Goal: Task Accomplishment & Management: Use online tool/utility

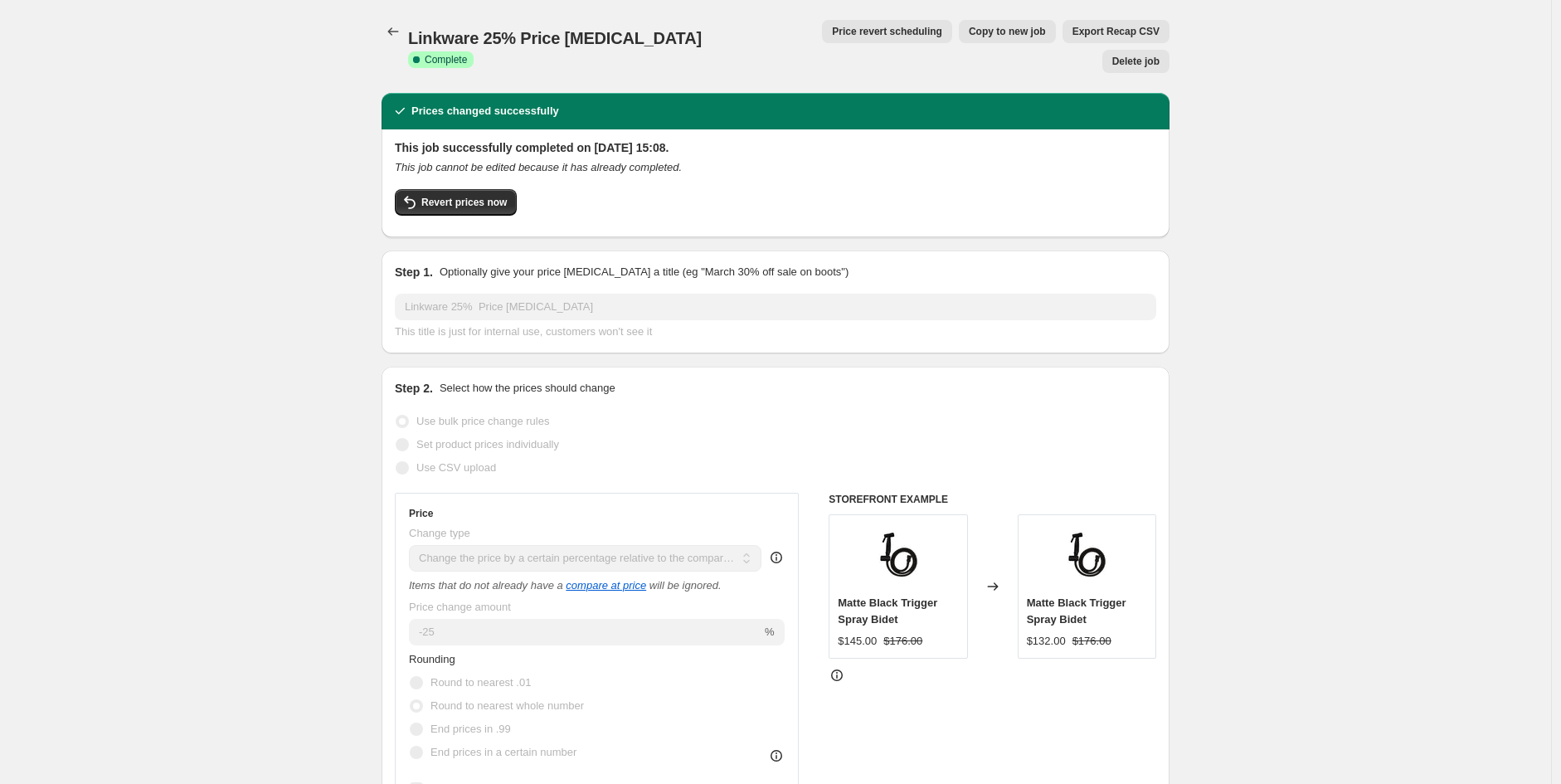
select select "pcap"
select select "no_change"
select select "vendor"
select select "tag"
select select "not_equal"
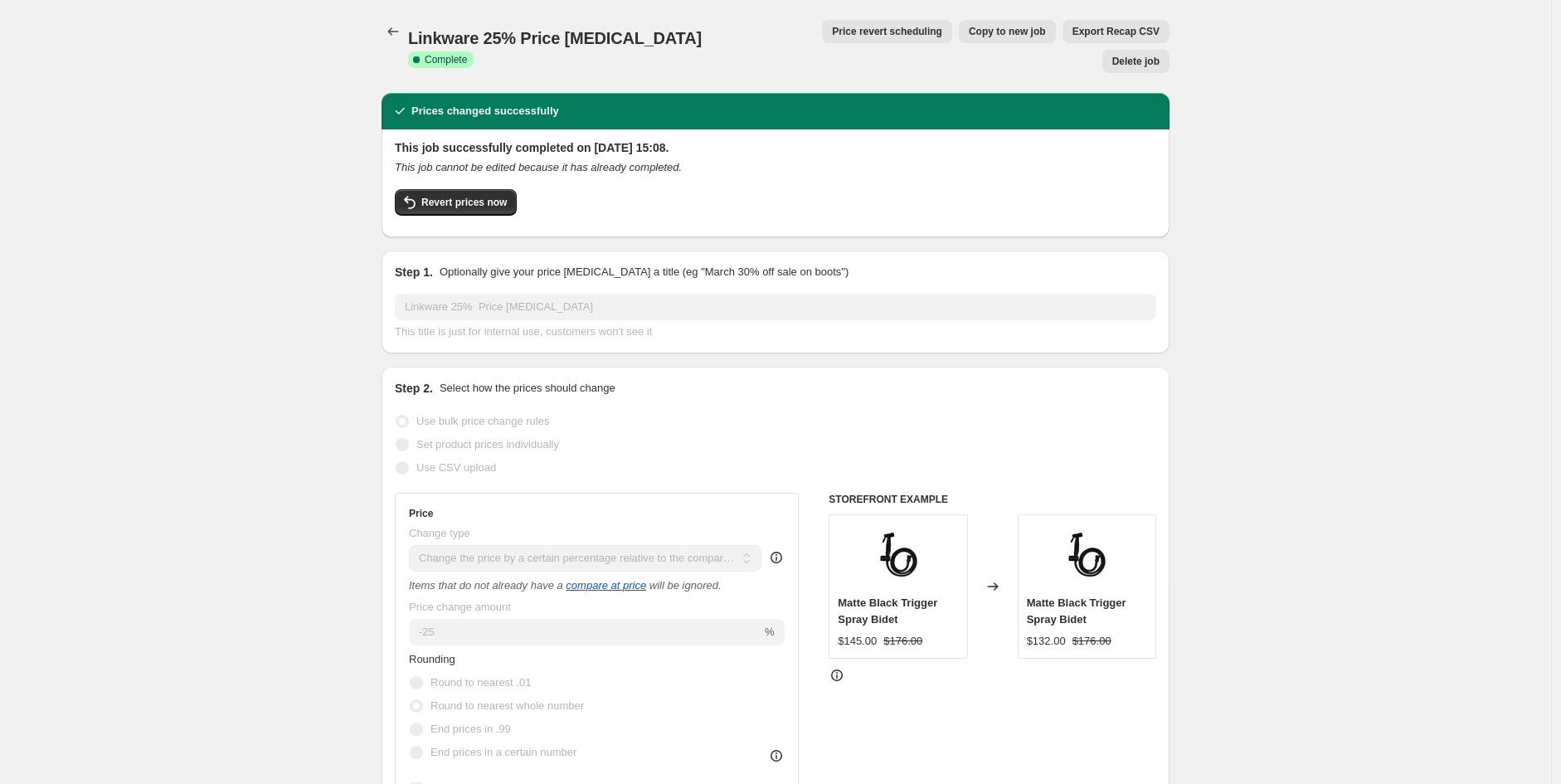
select select "product_status"
click at [969, 30] on span "Copy to new job" at bounding box center [1007, 31] width 77 height 13
select select "pcap"
select select "no_change"
select select "vendor"
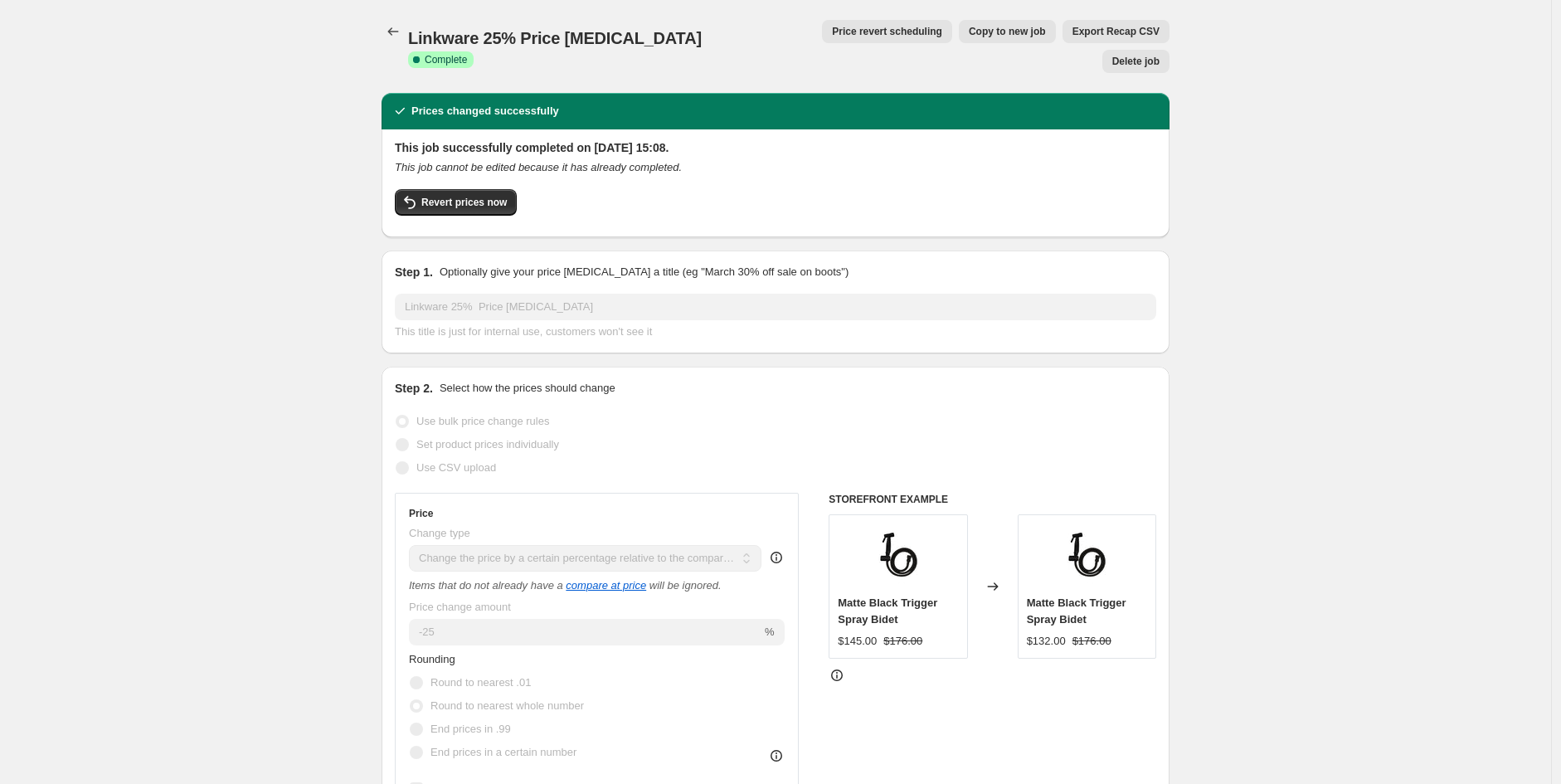
select select "tag"
select select "not_equal"
select select "product_status"
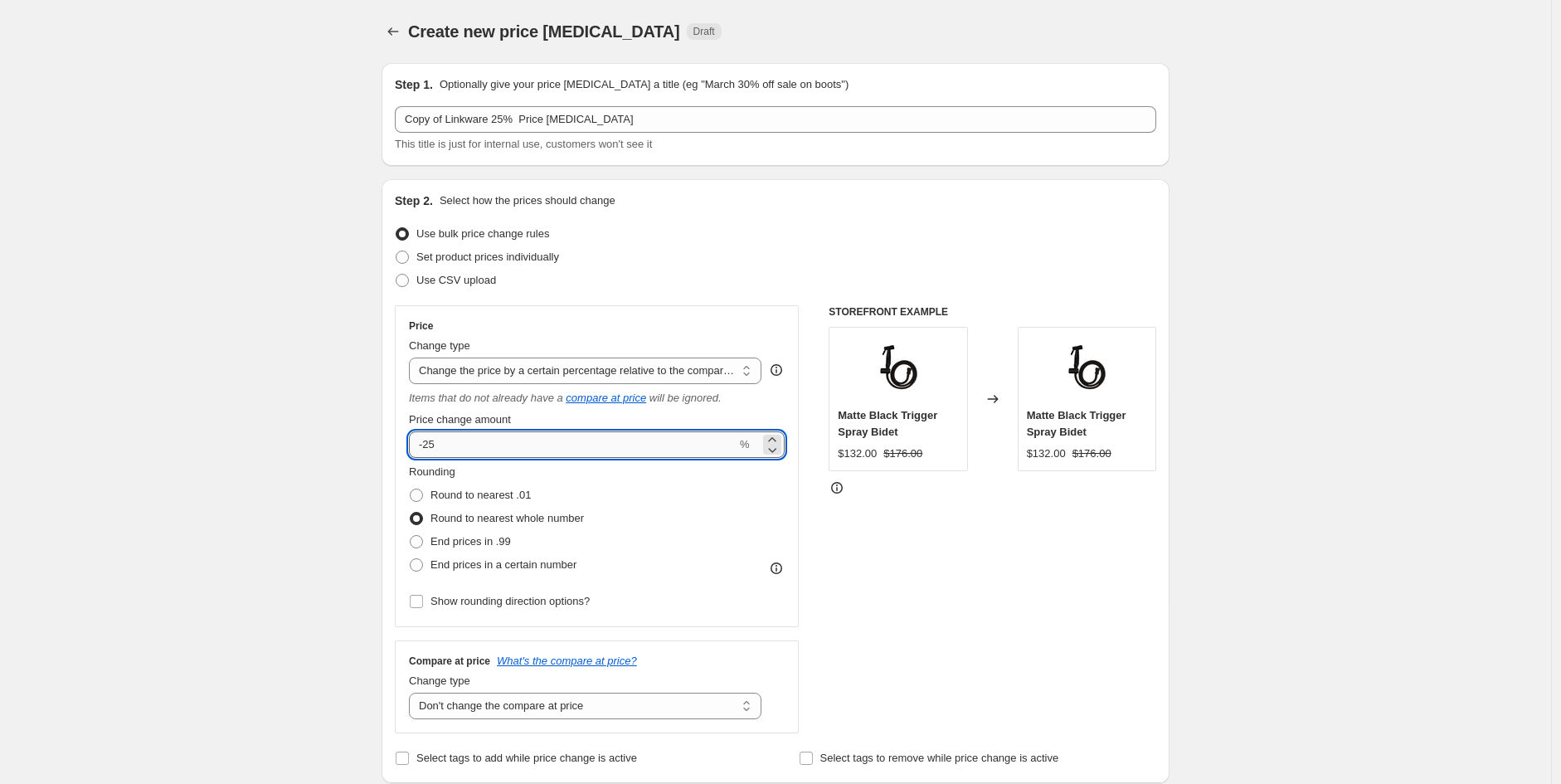
click at [489, 449] on input "-25" at bounding box center [572, 444] width 327 height 27
type input "-2"
type input "-35"
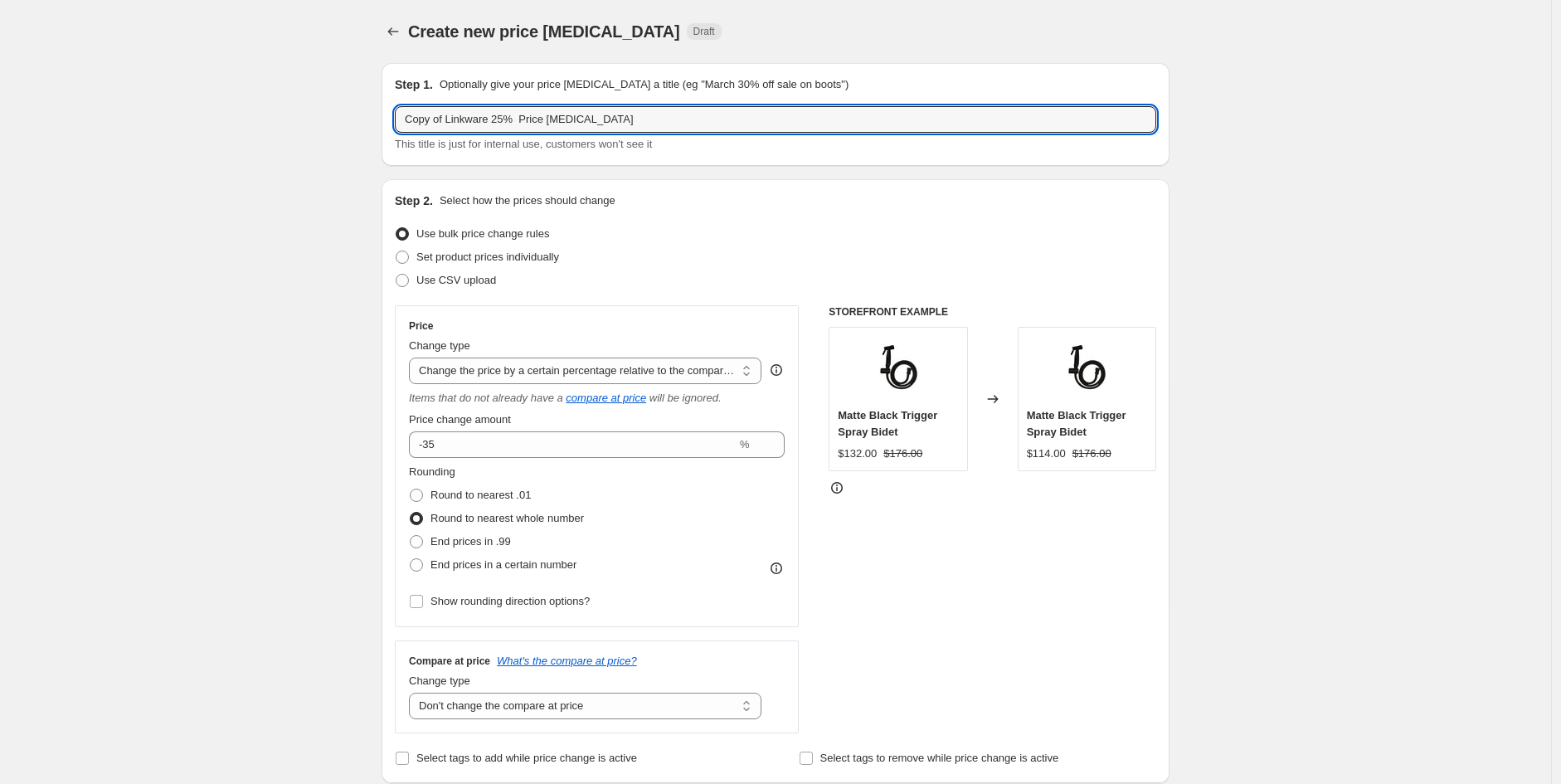
drag, startPoint x: 499, startPoint y: 120, endPoint x: 135, endPoint y: 105, distance: 364.3
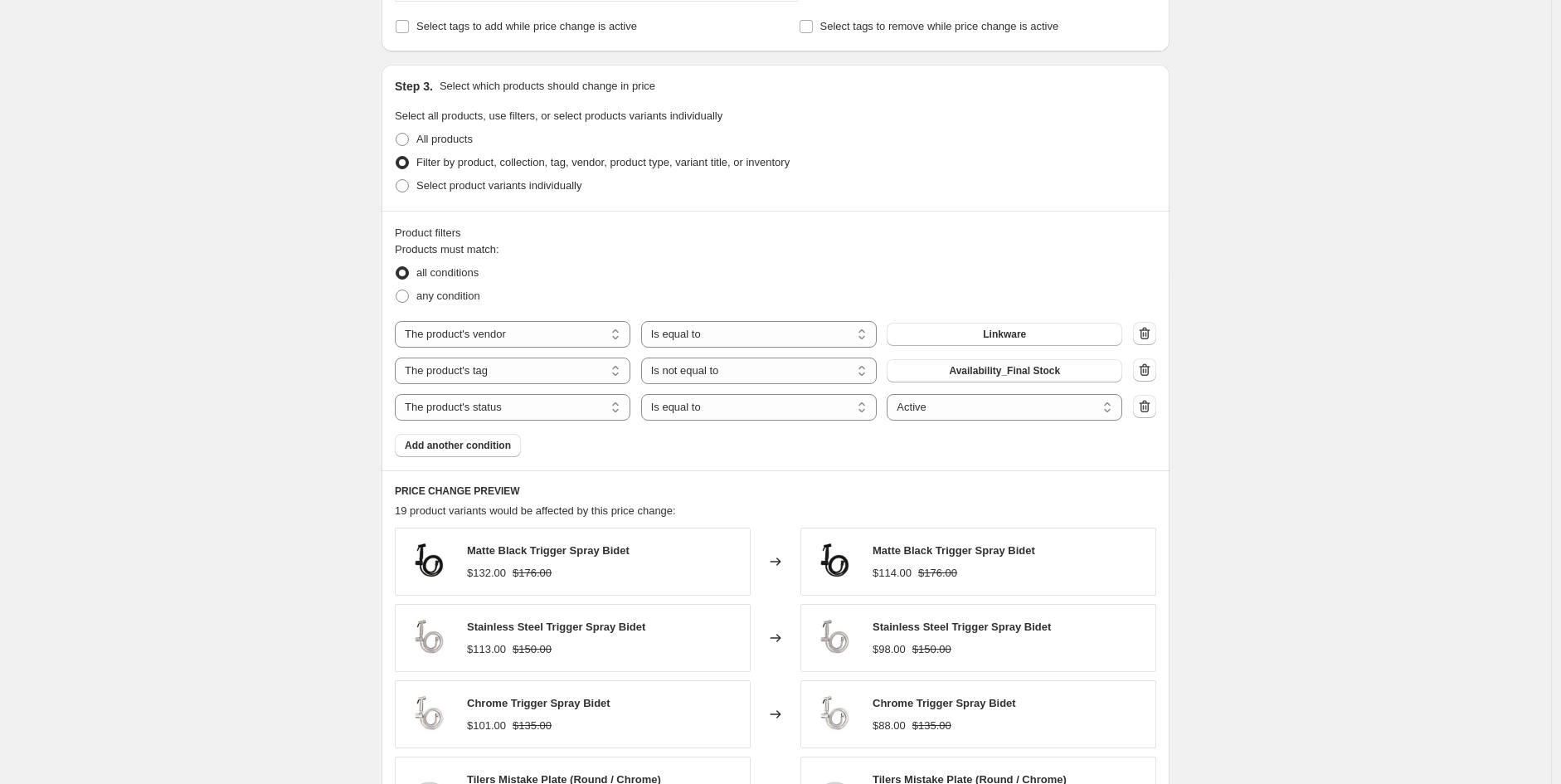
type input "Luelue 35% Price [MEDICAL_DATA]"
drag, startPoint x: 966, startPoint y: 438, endPoint x: 980, endPoint y: 411, distance: 30.4
click at [975, 424] on div "Products must match: all conditions any condition The product The product's col…" at bounding box center [775, 348] width 761 height 216
click at [1027, 320] on button "Linkware" at bounding box center [1004, 330] width 236 height 23
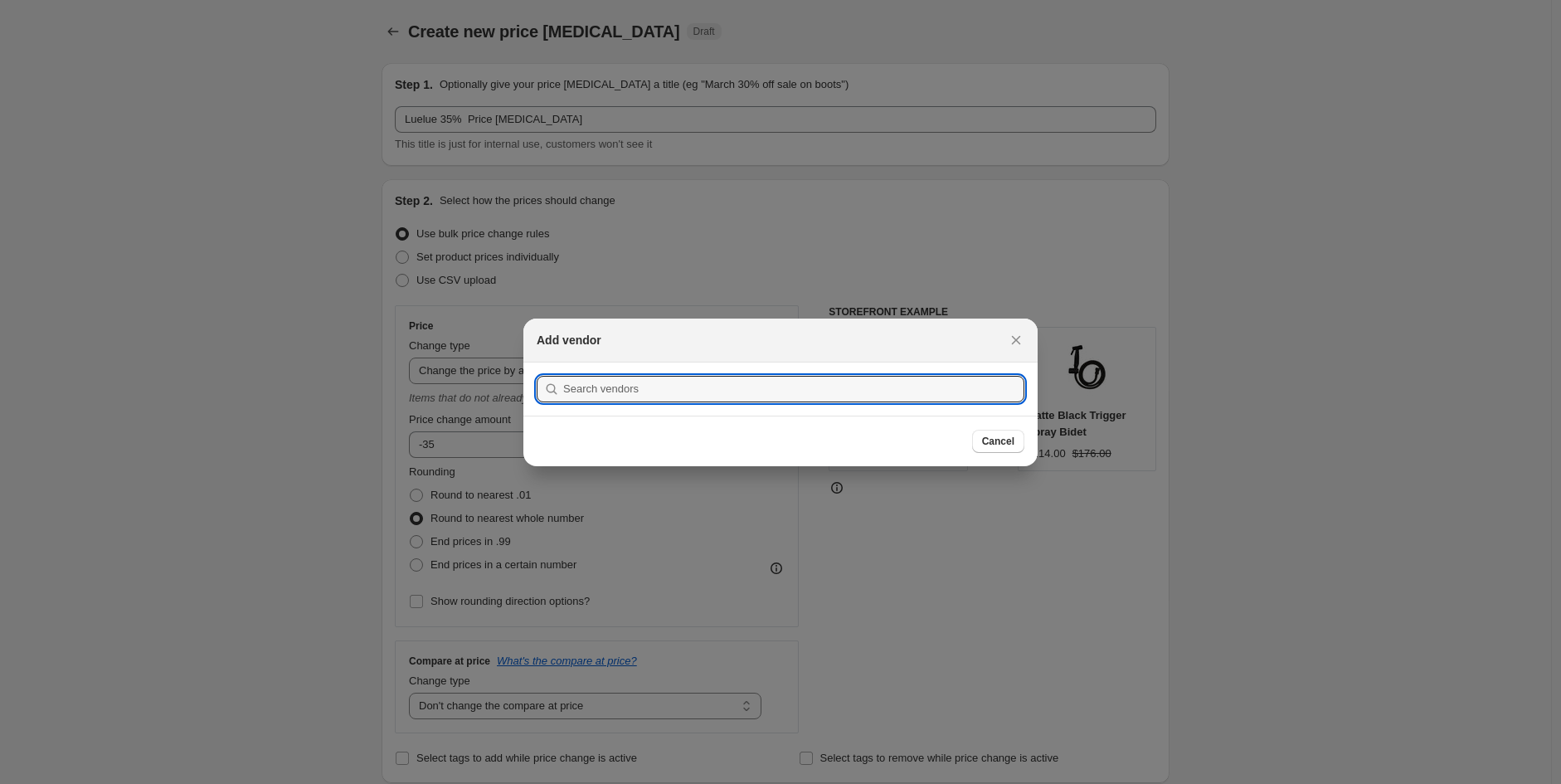
scroll to position [0, 0]
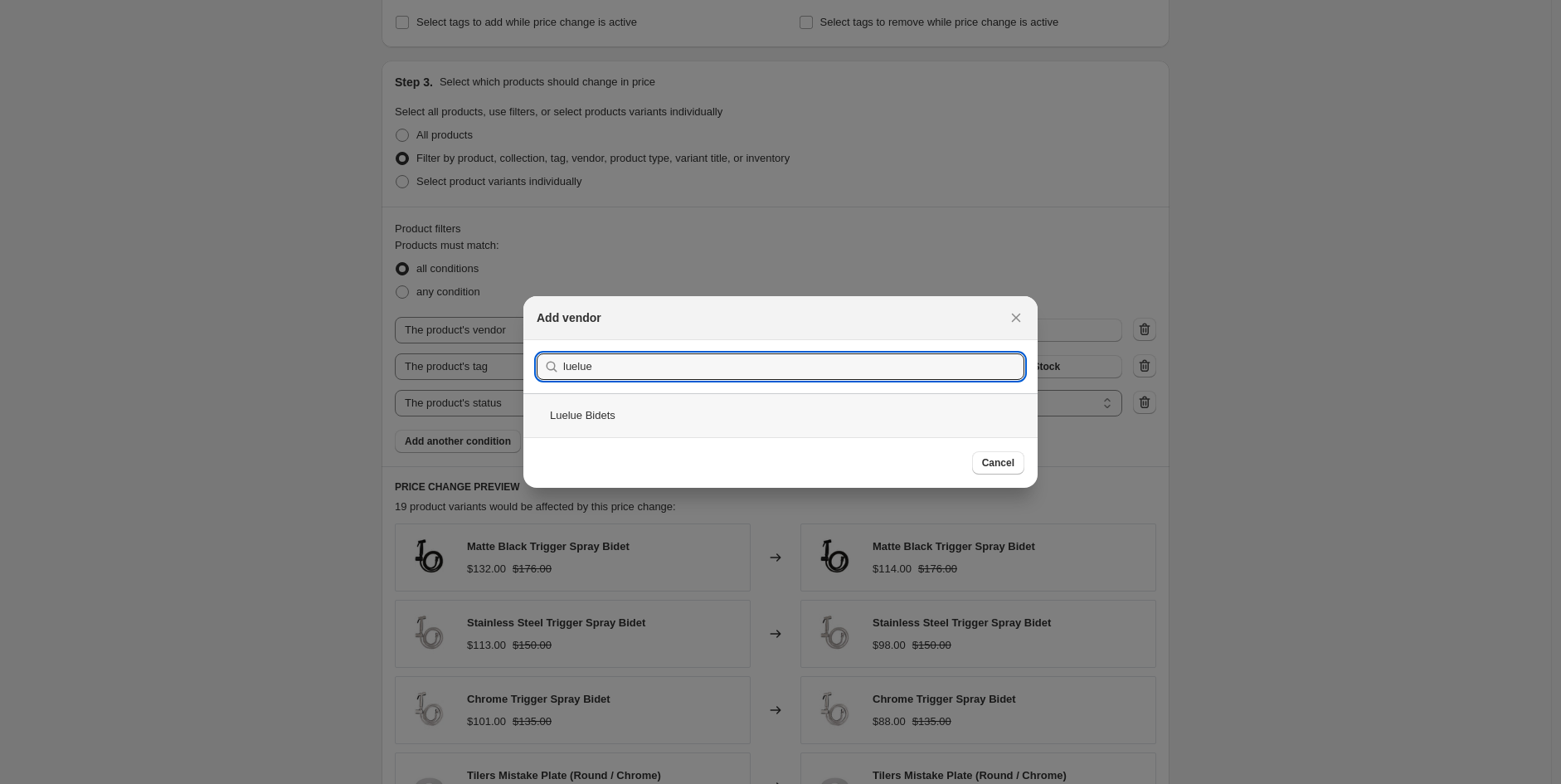
type input "luelue"
click at [605, 409] on div "Luelue Bidets" at bounding box center [780, 414] width 514 height 44
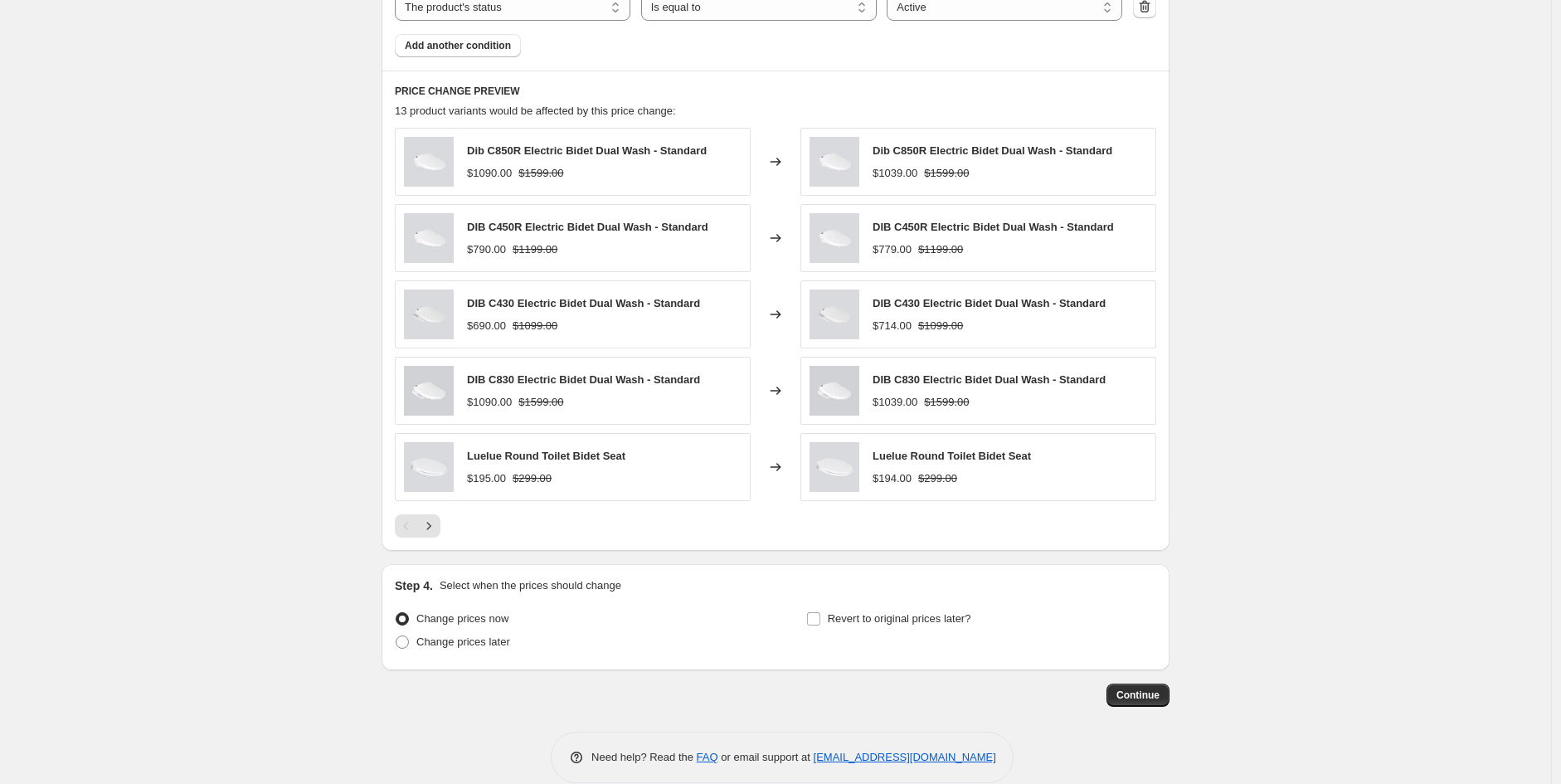
scroll to position [1156, 0]
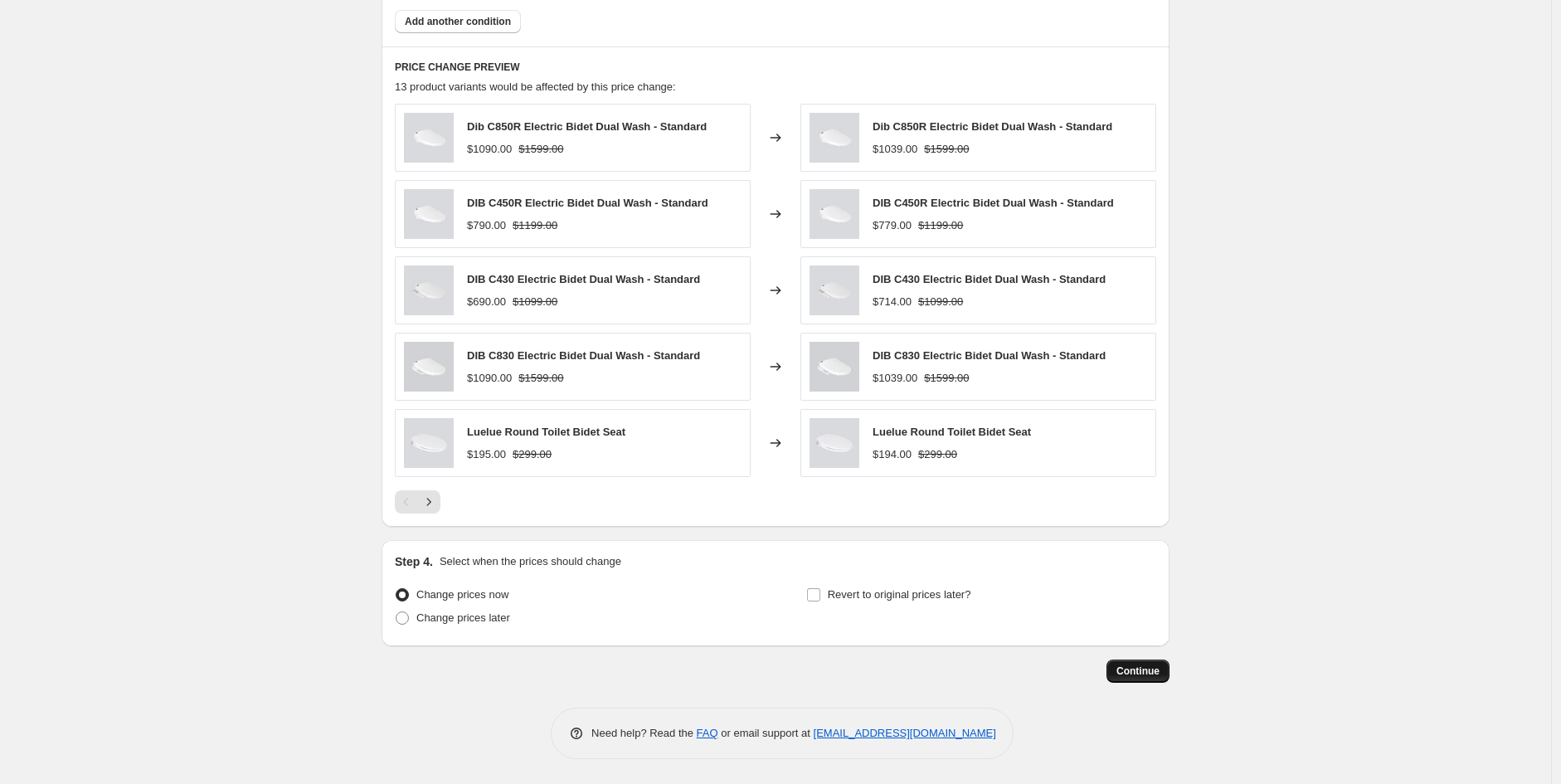
click at [1142, 673] on span "Continue" at bounding box center [1138, 670] width 44 height 13
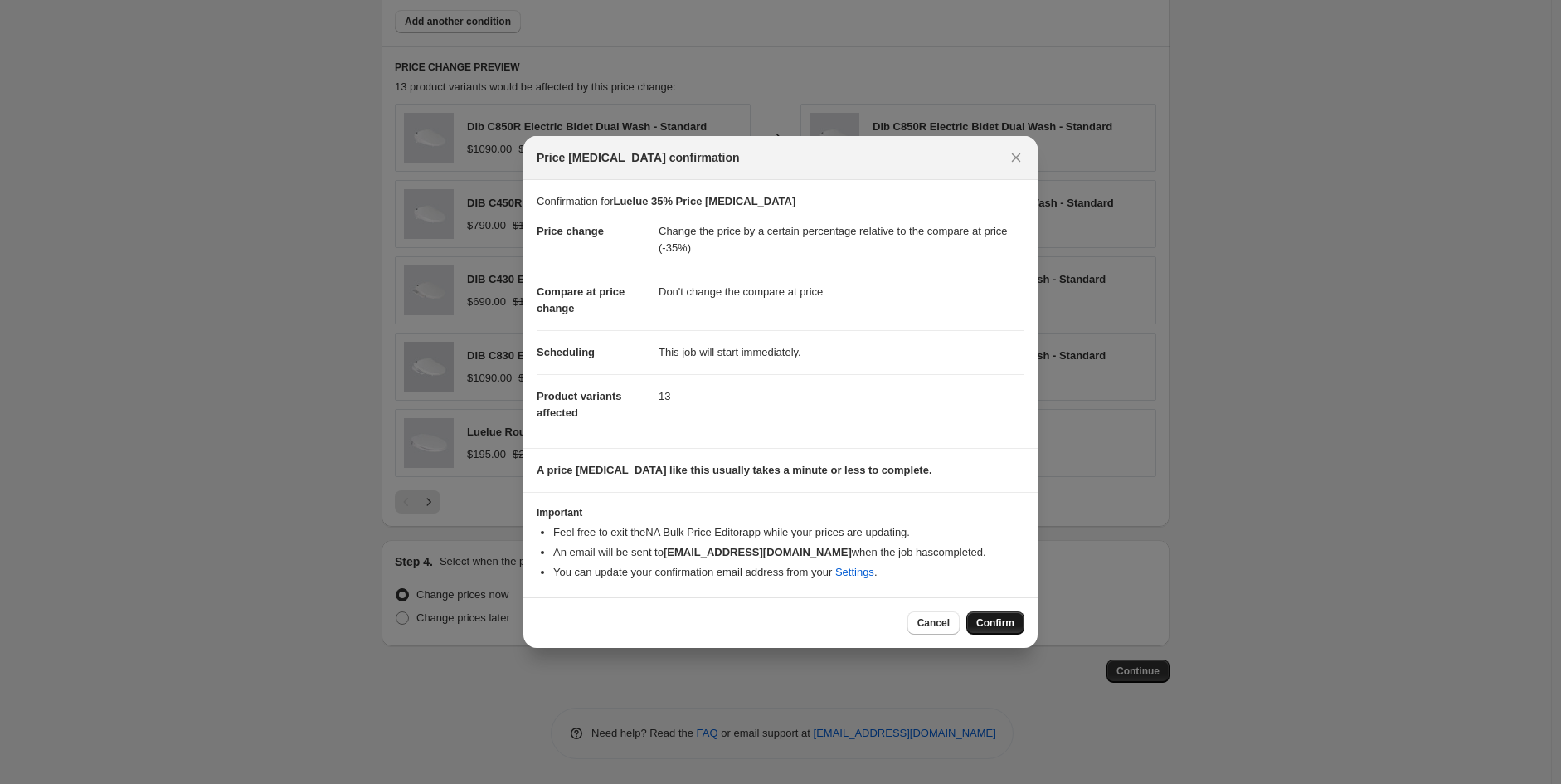
click at [1010, 632] on button "Confirm" at bounding box center [995, 623] width 58 height 23
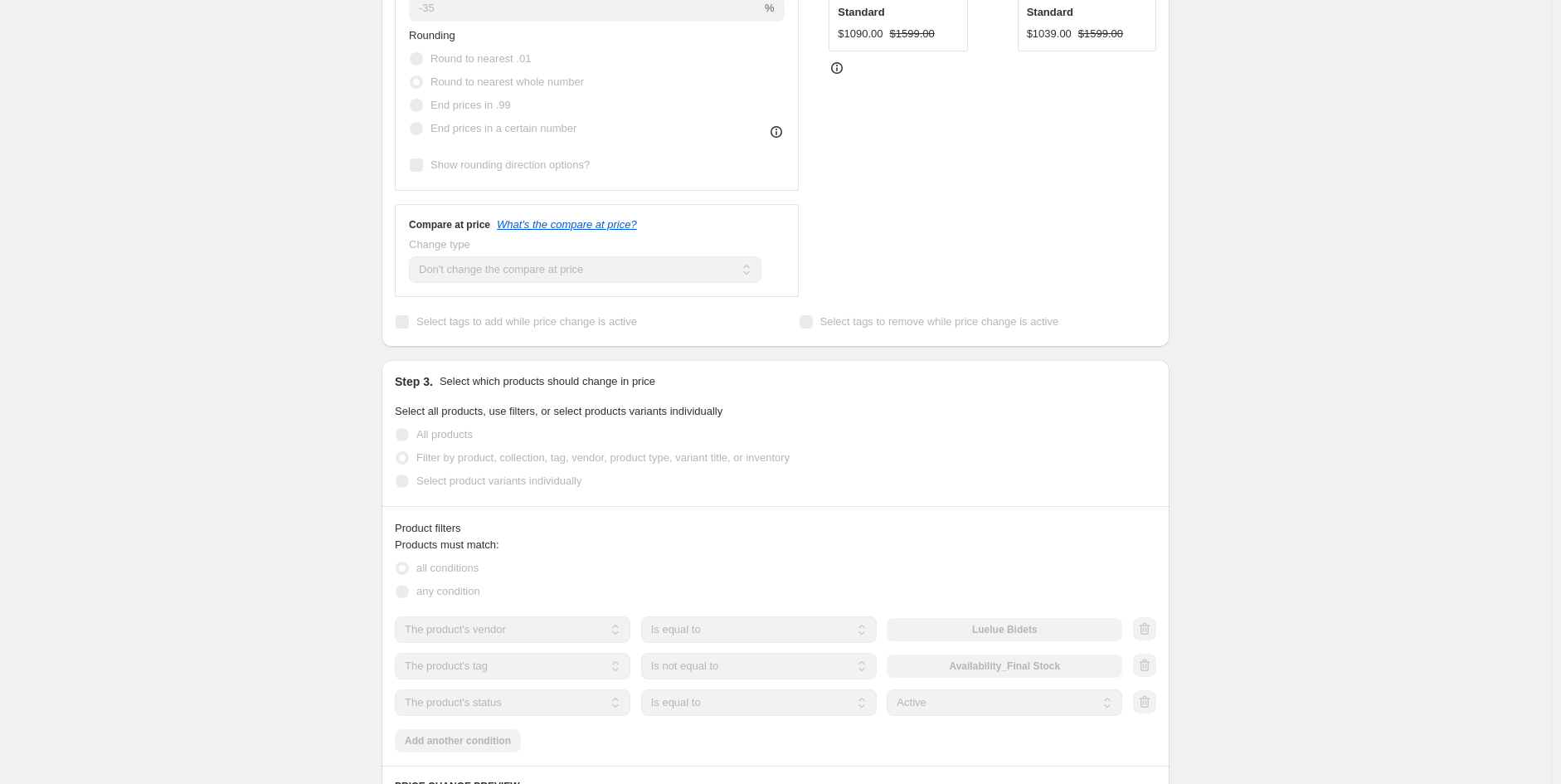
scroll to position [599, 0]
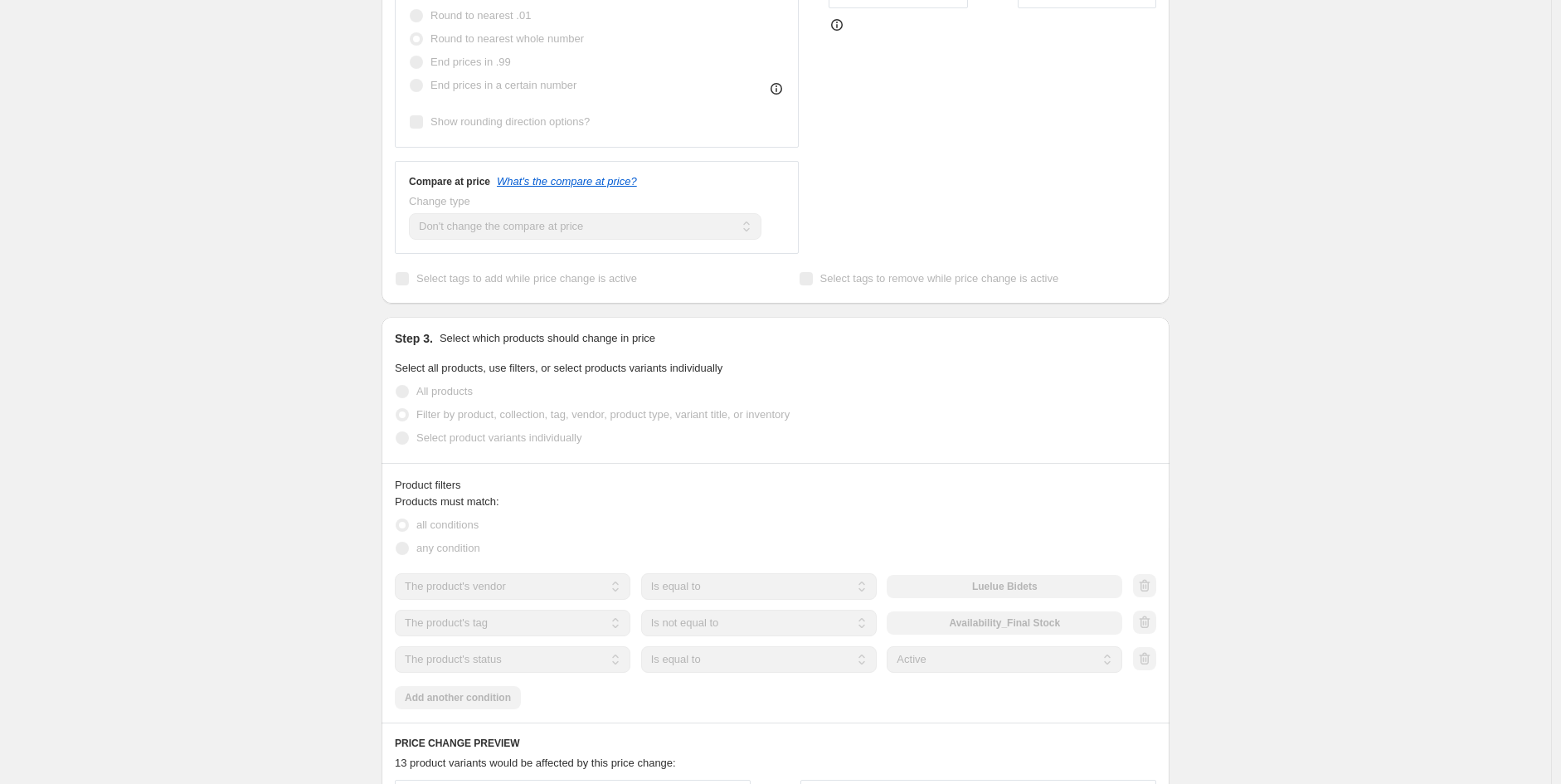
select select "pcap"
select select "no_change"
select select "vendor"
select select "tag"
select select "not_equal"
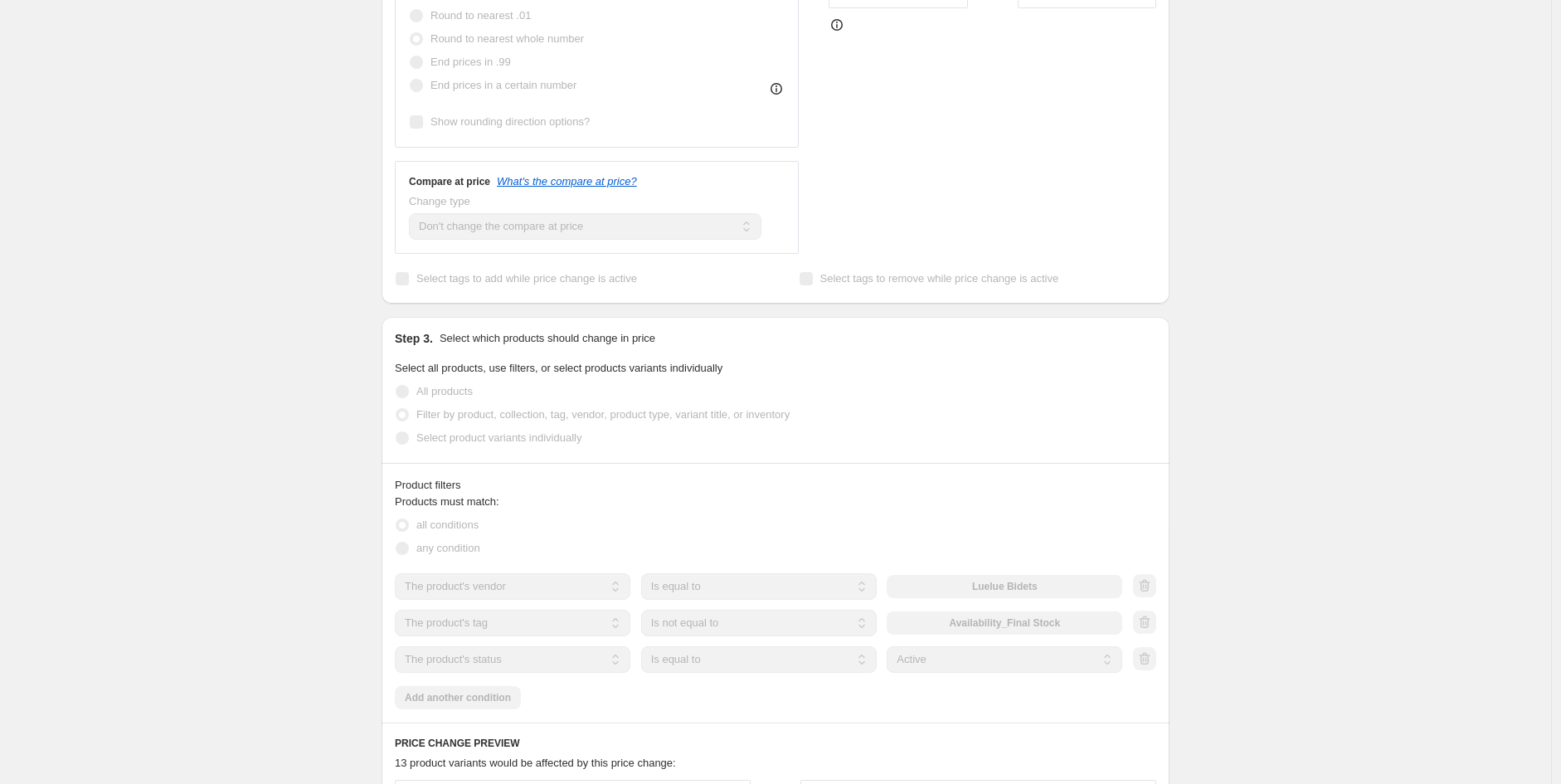
select select "product_status"
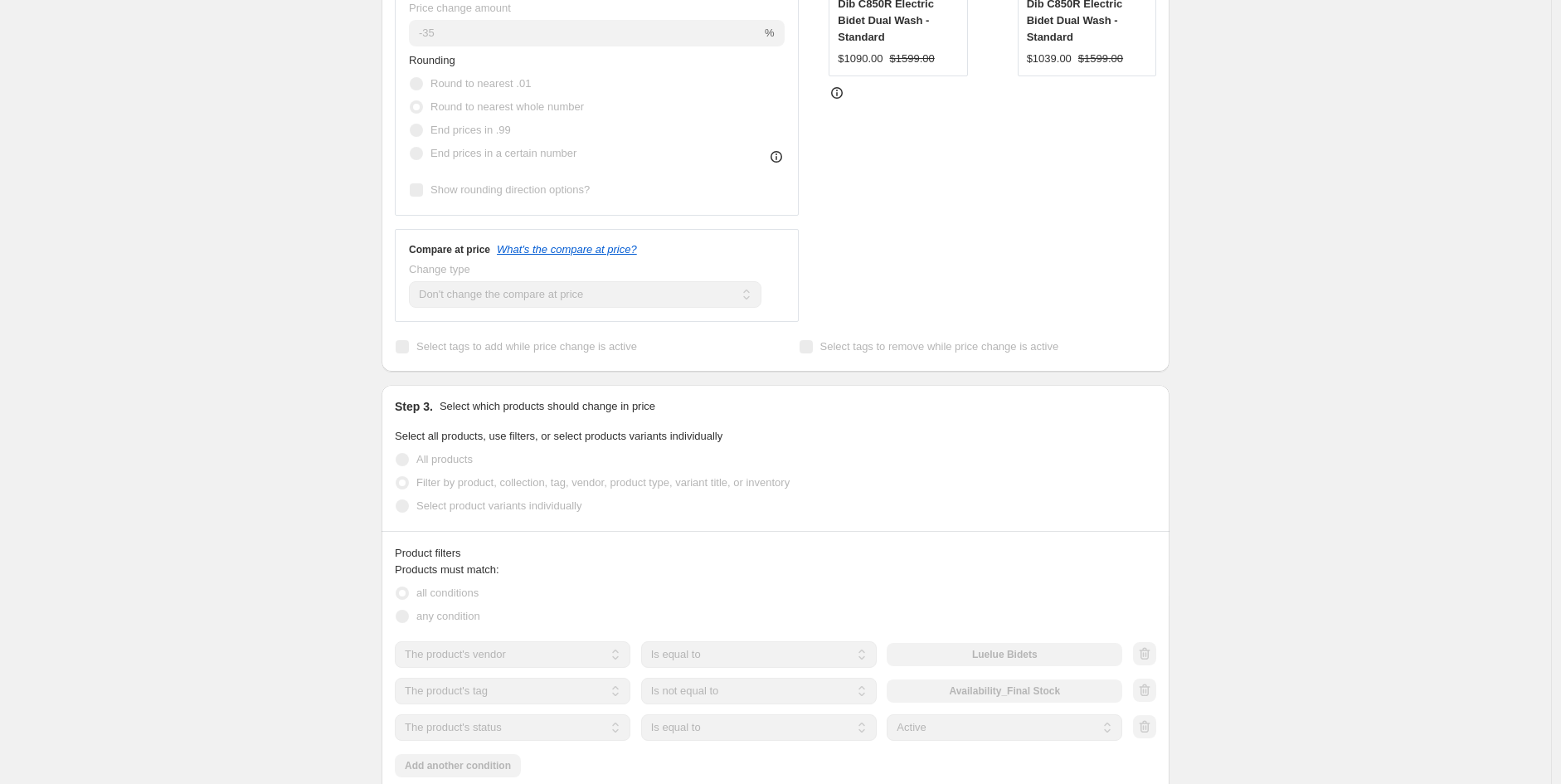
scroll to position [0, 0]
